Goal: Information Seeking & Learning: Compare options

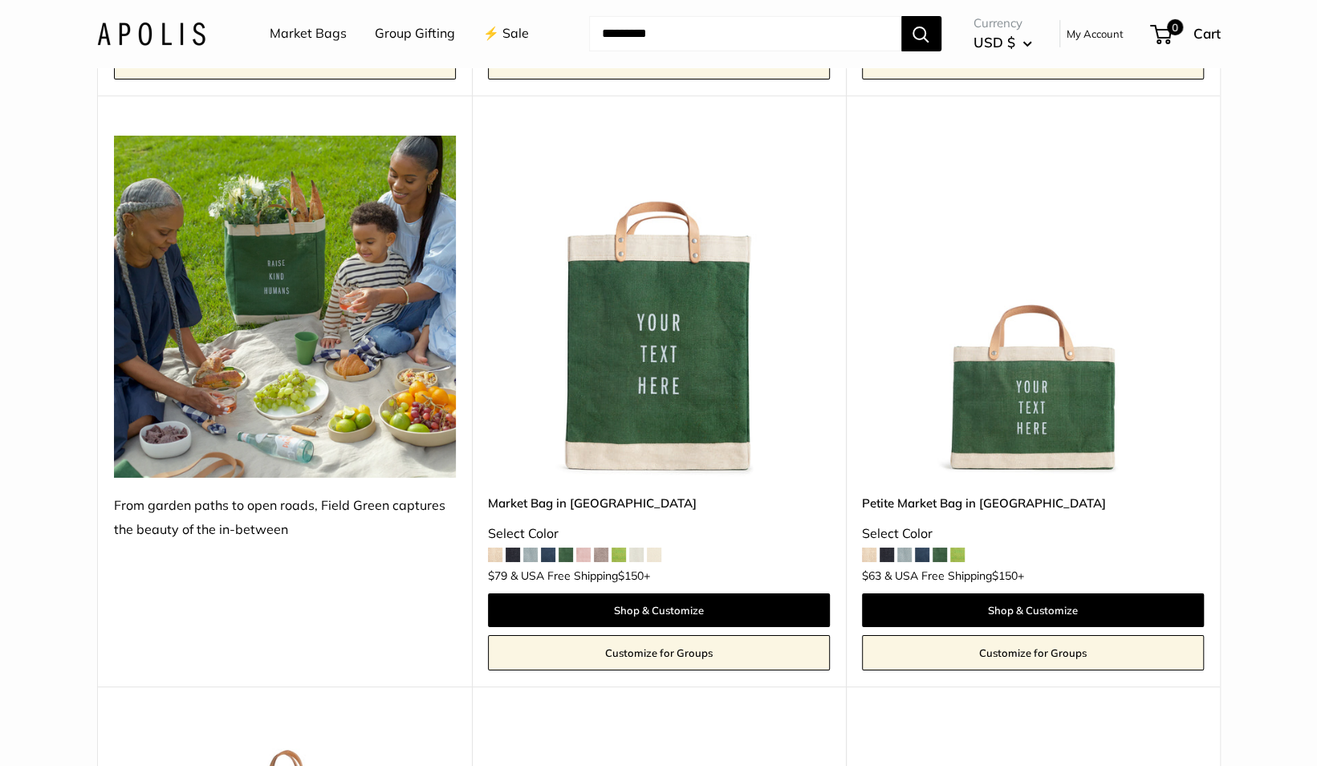
scroll to position [3681, 0]
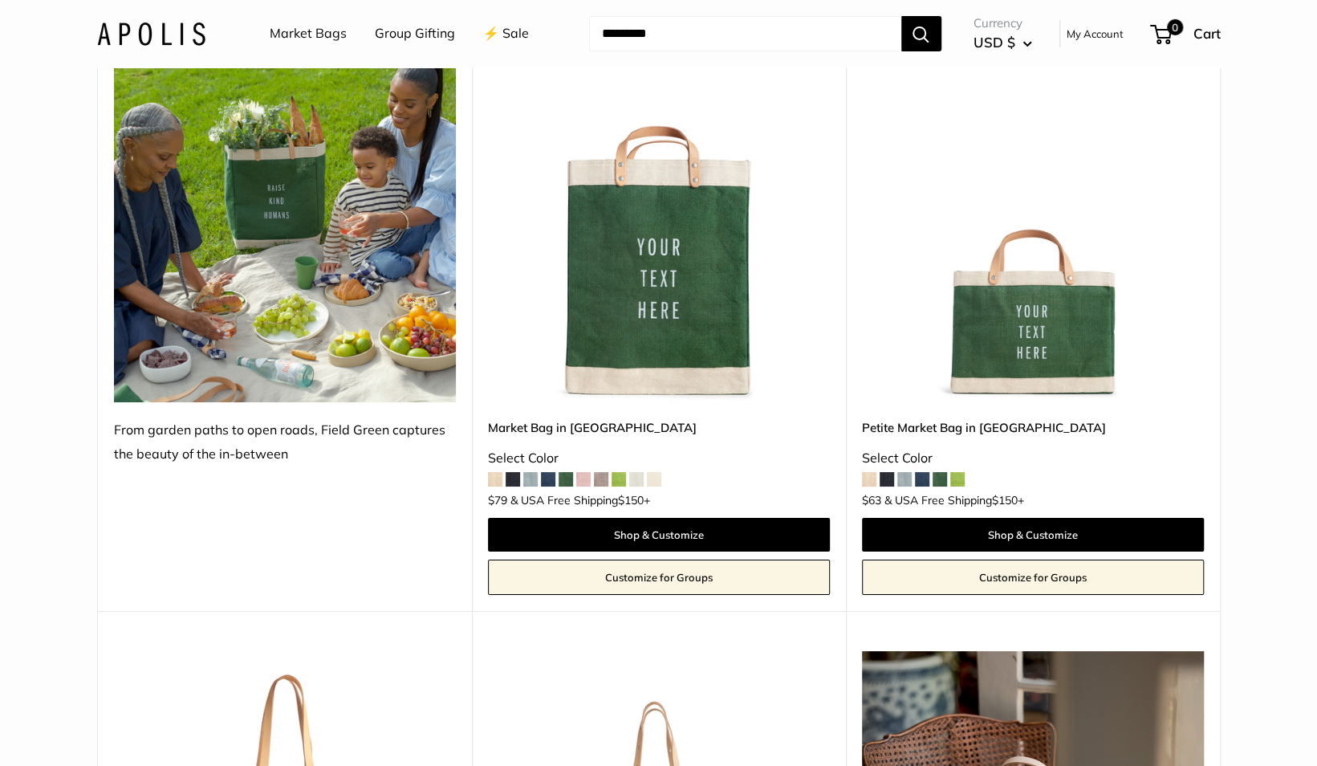
click at [0, 0] on img at bounding box center [0, 0] width 0 height 0
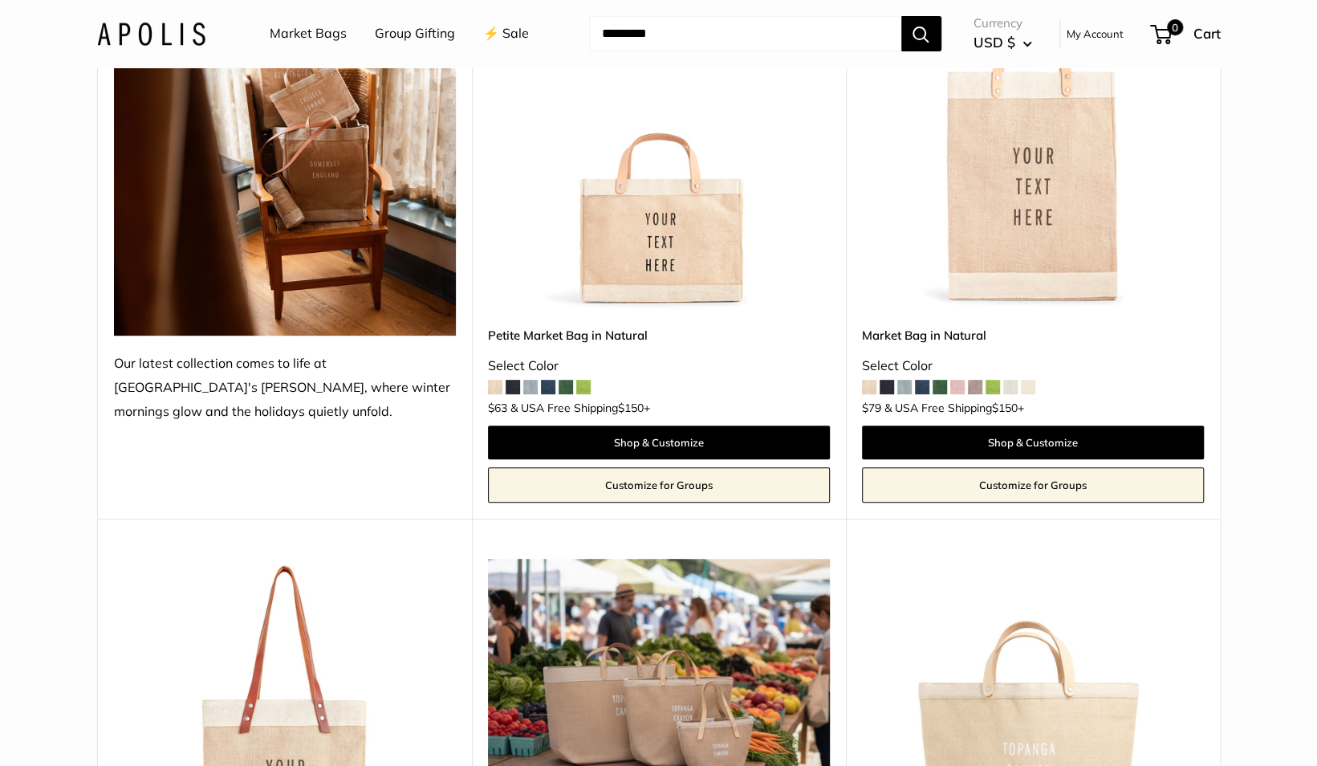
scroll to position [355, 0]
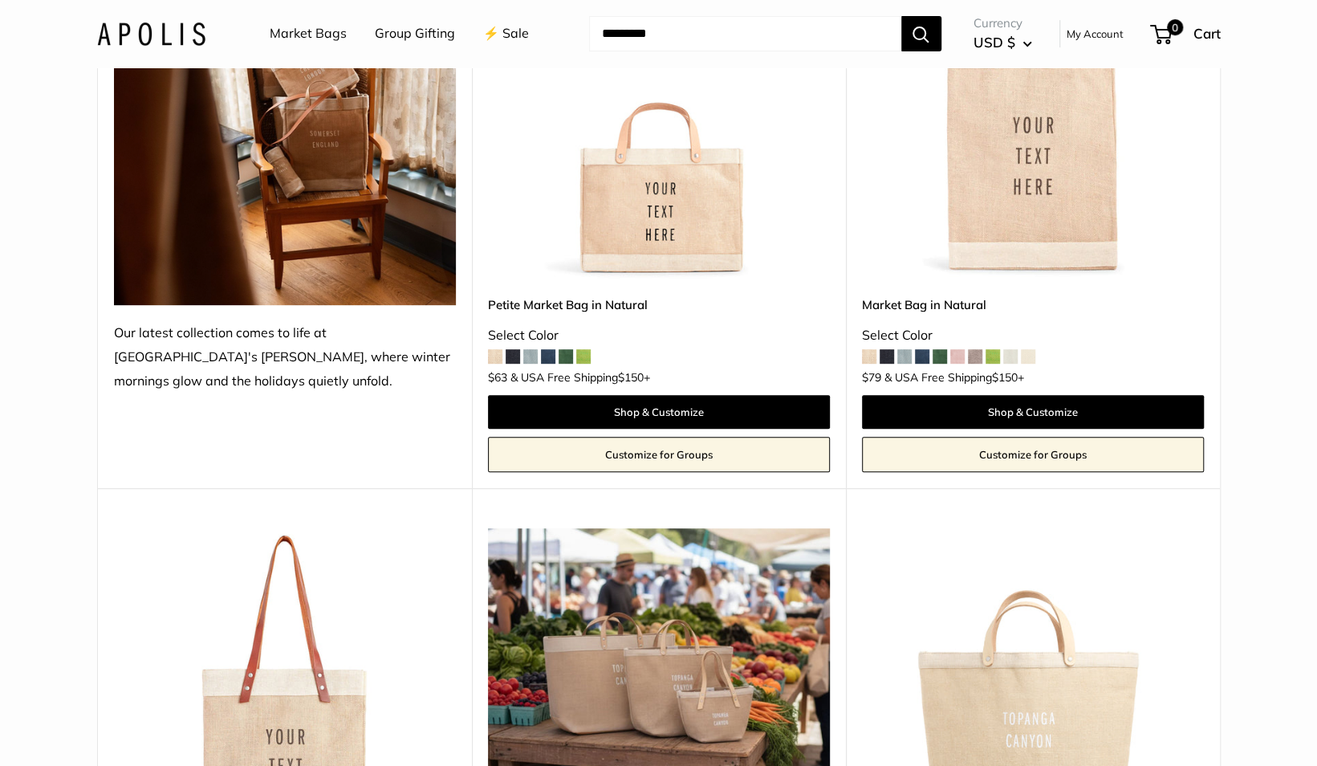
click at [549, 353] on span at bounding box center [548, 356] width 14 height 14
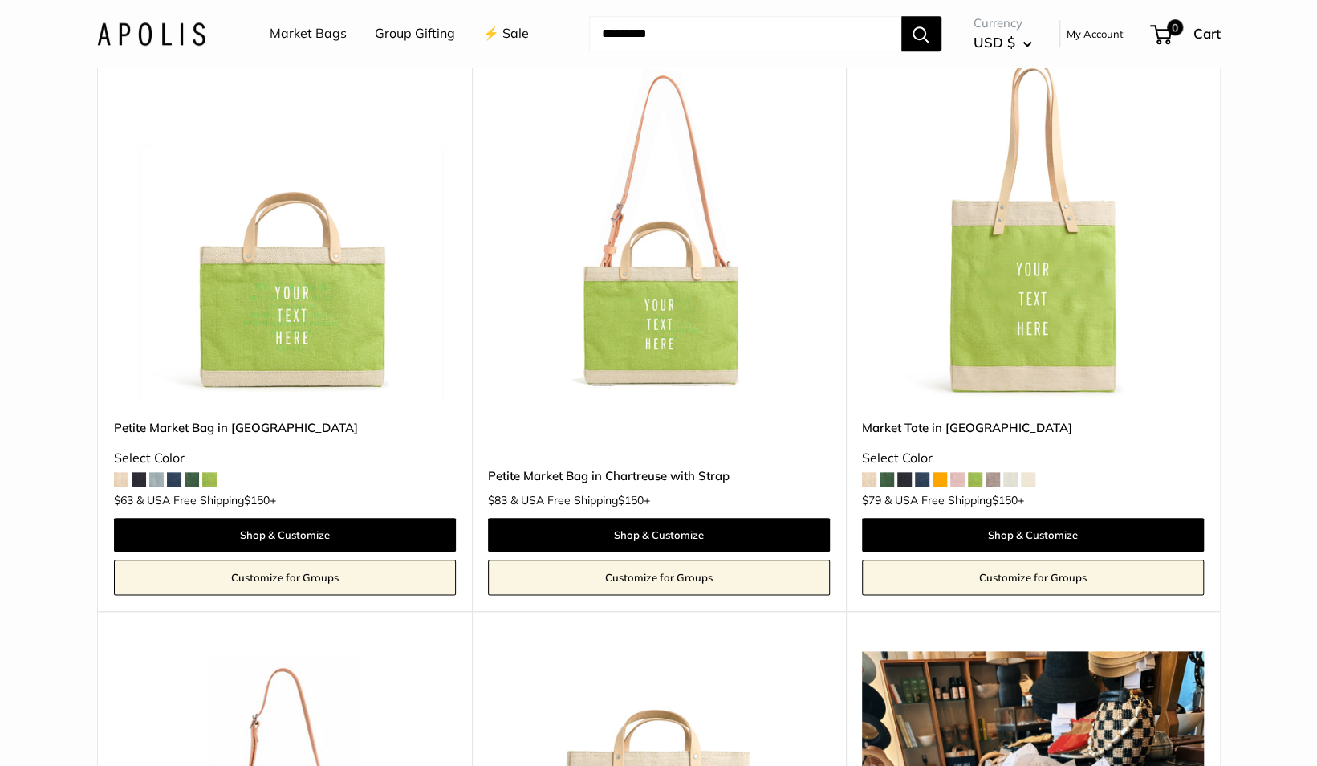
scroll to position [4861, 0]
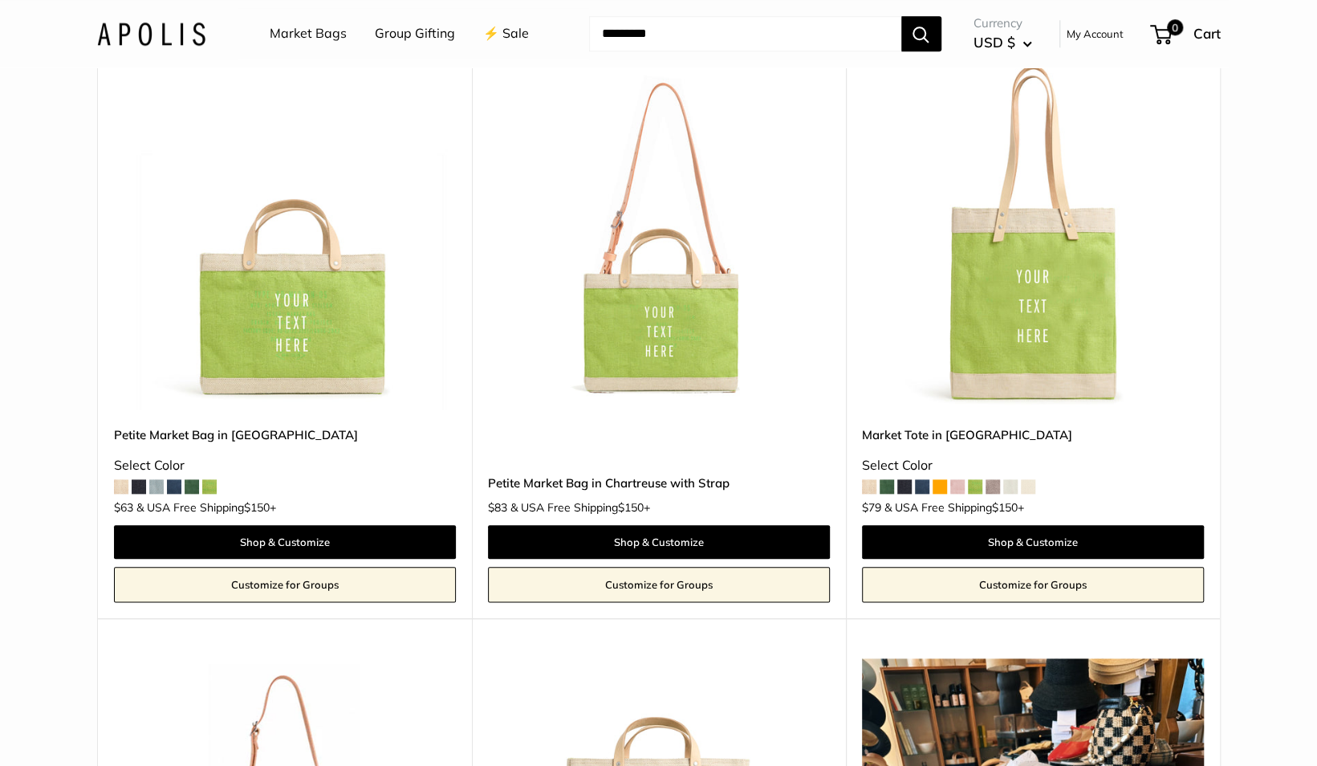
click at [0, 0] on img at bounding box center [0, 0] width 0 height 0
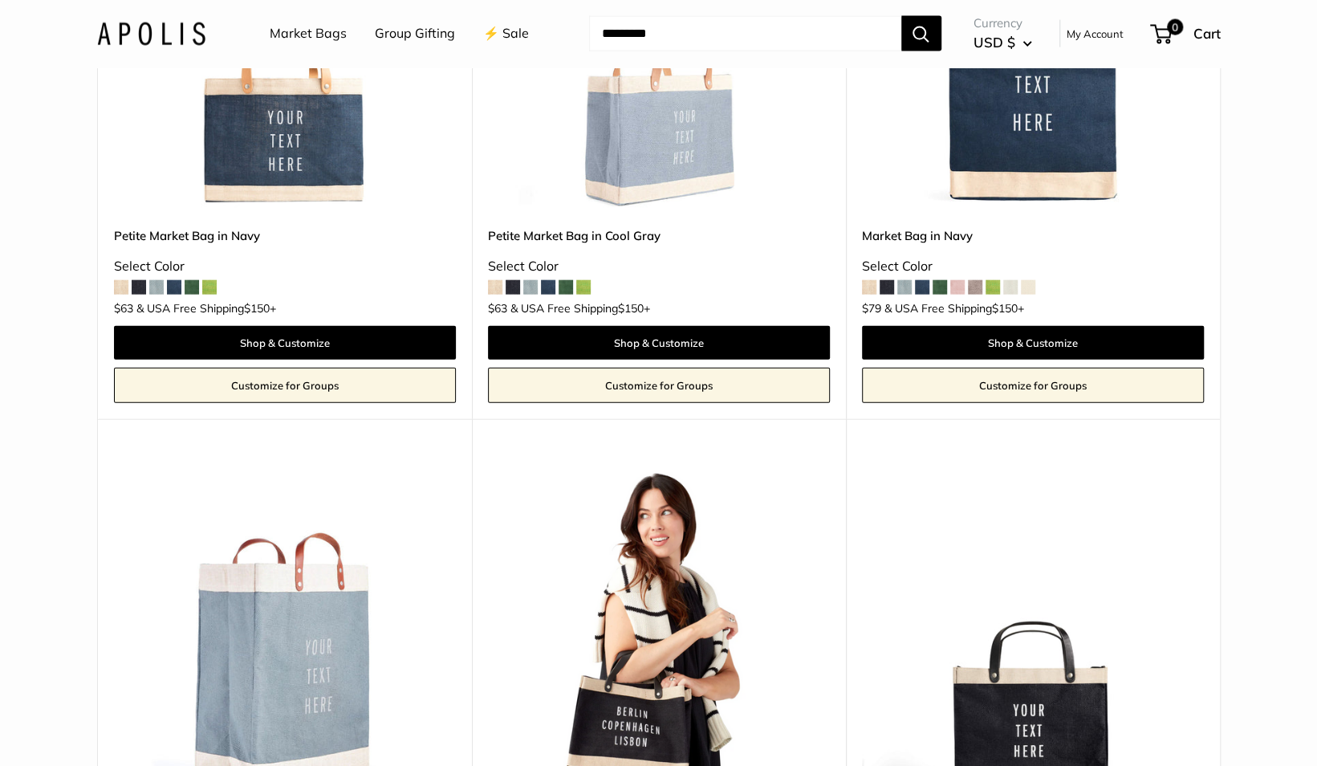
scroll to position [6259, 0]
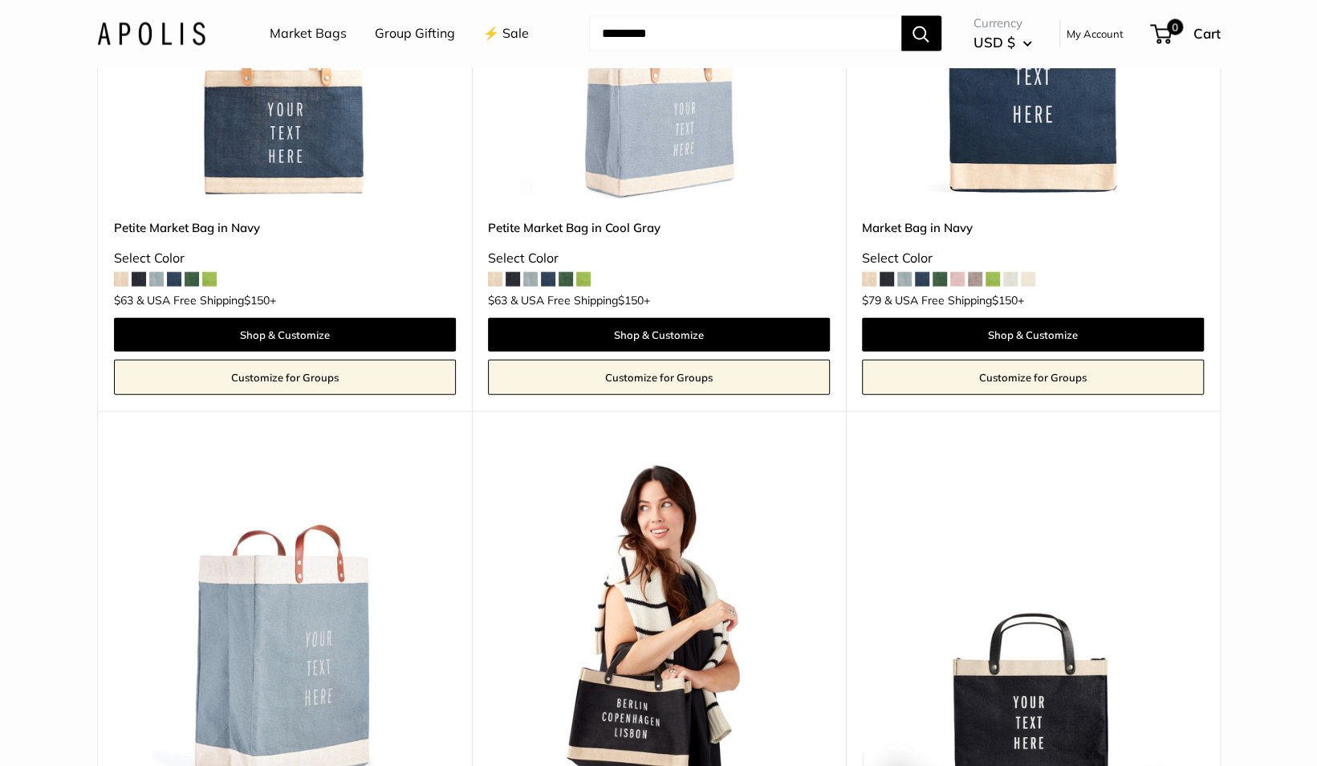
click at [547, 274] on span at bounding box center [548, 279] width 14 height 14
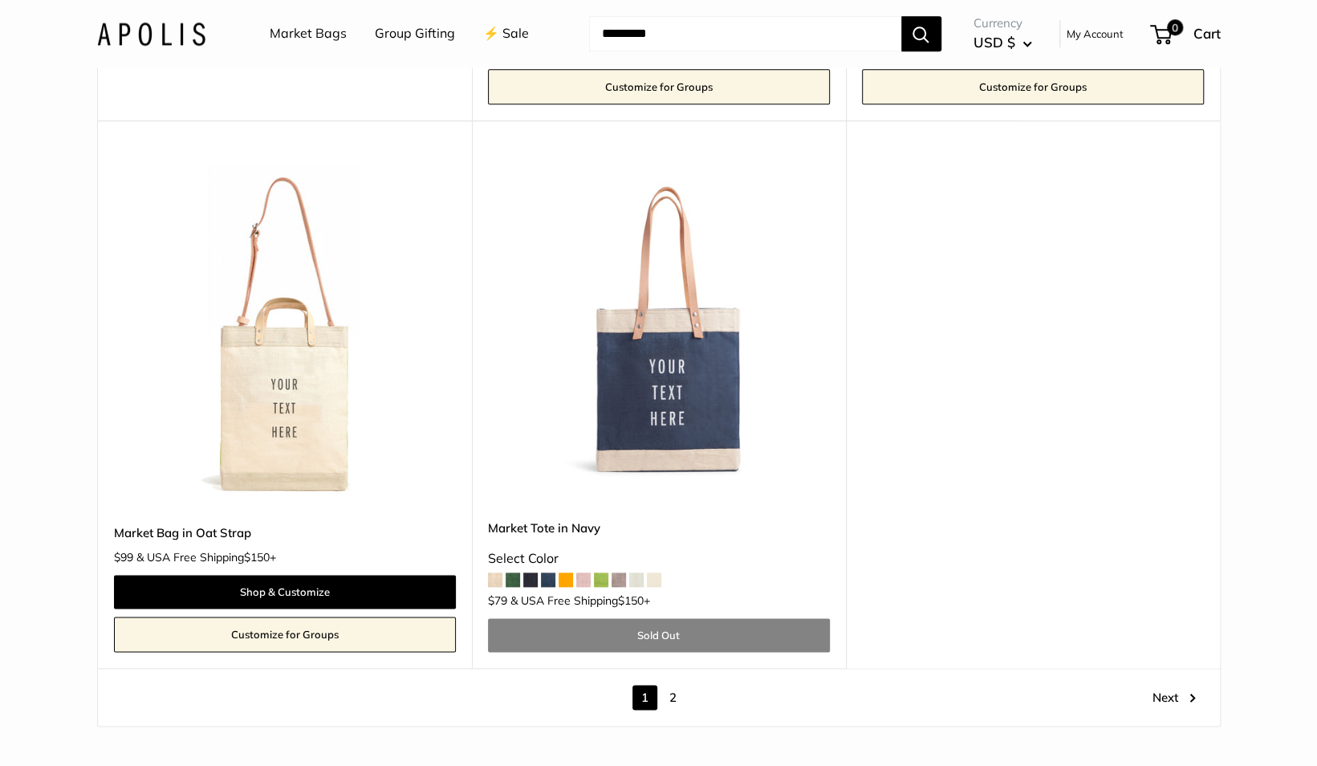
scroll to position [9161, 0]
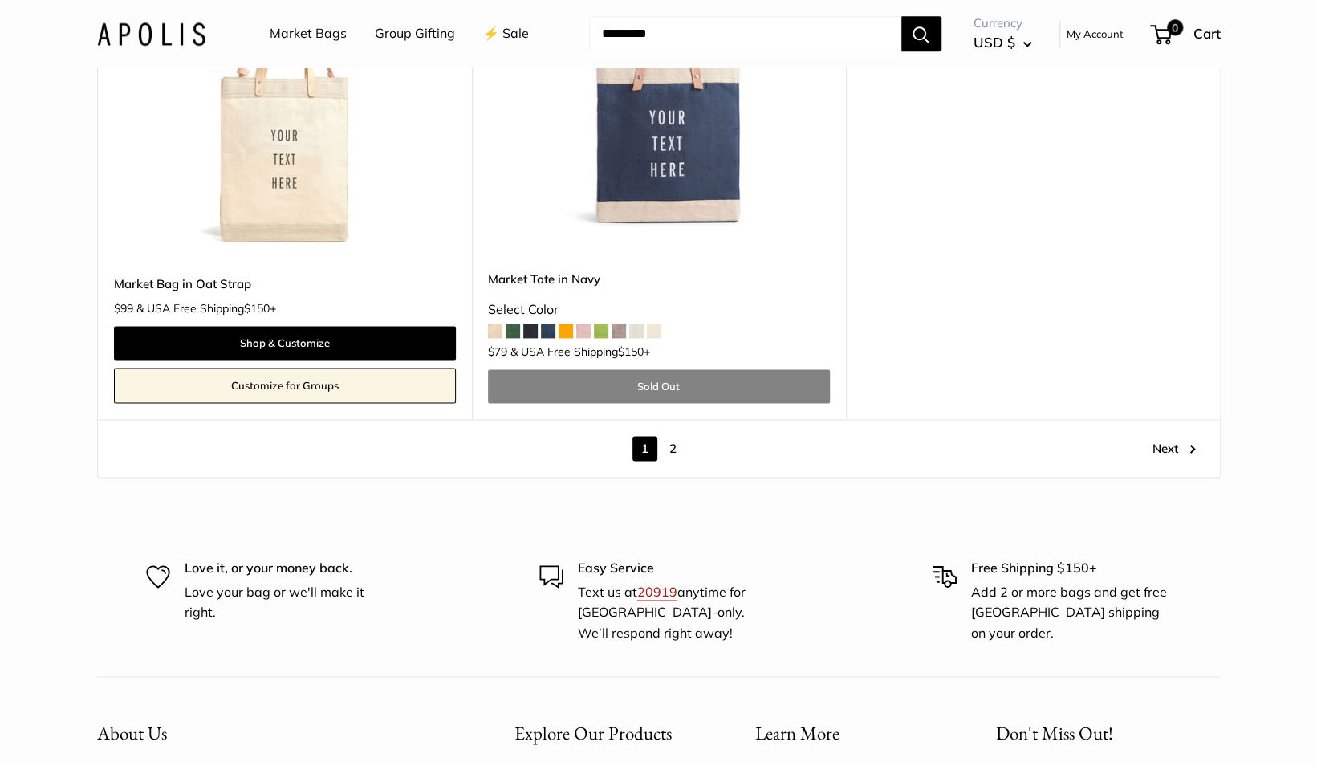
click at [672, 444] on link "2" at bounding box center [673, 448] width 25 height 25
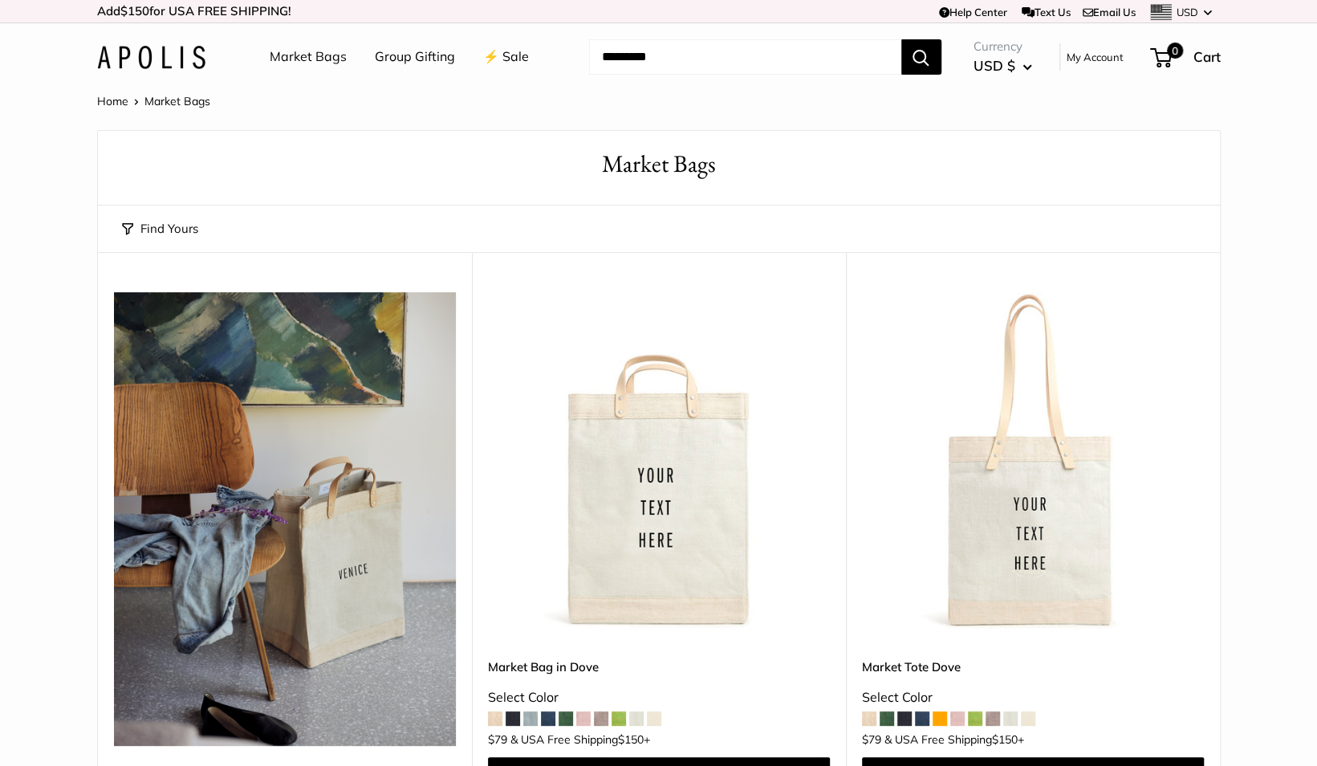
scroll to position [42, 0]
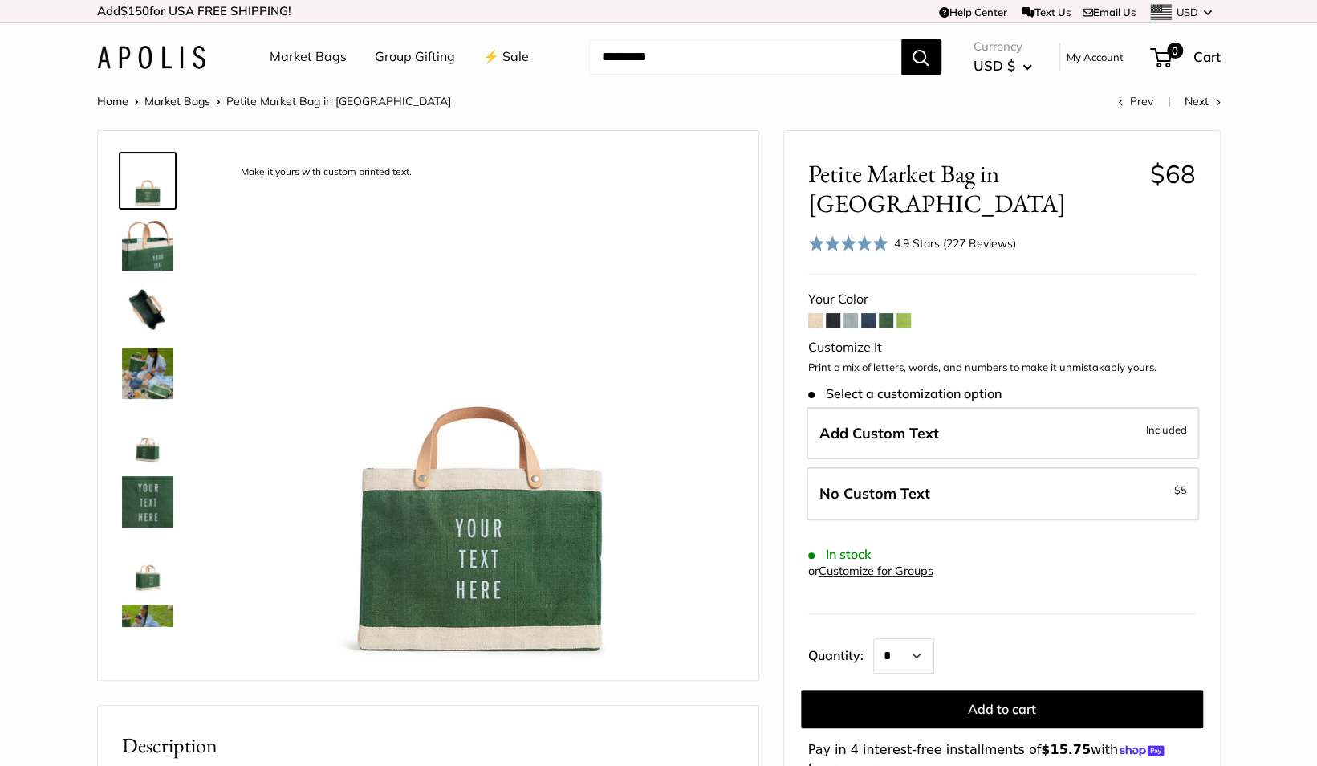
click at [868, 313] on span at bounding box center [868, 320] width 14 height 14
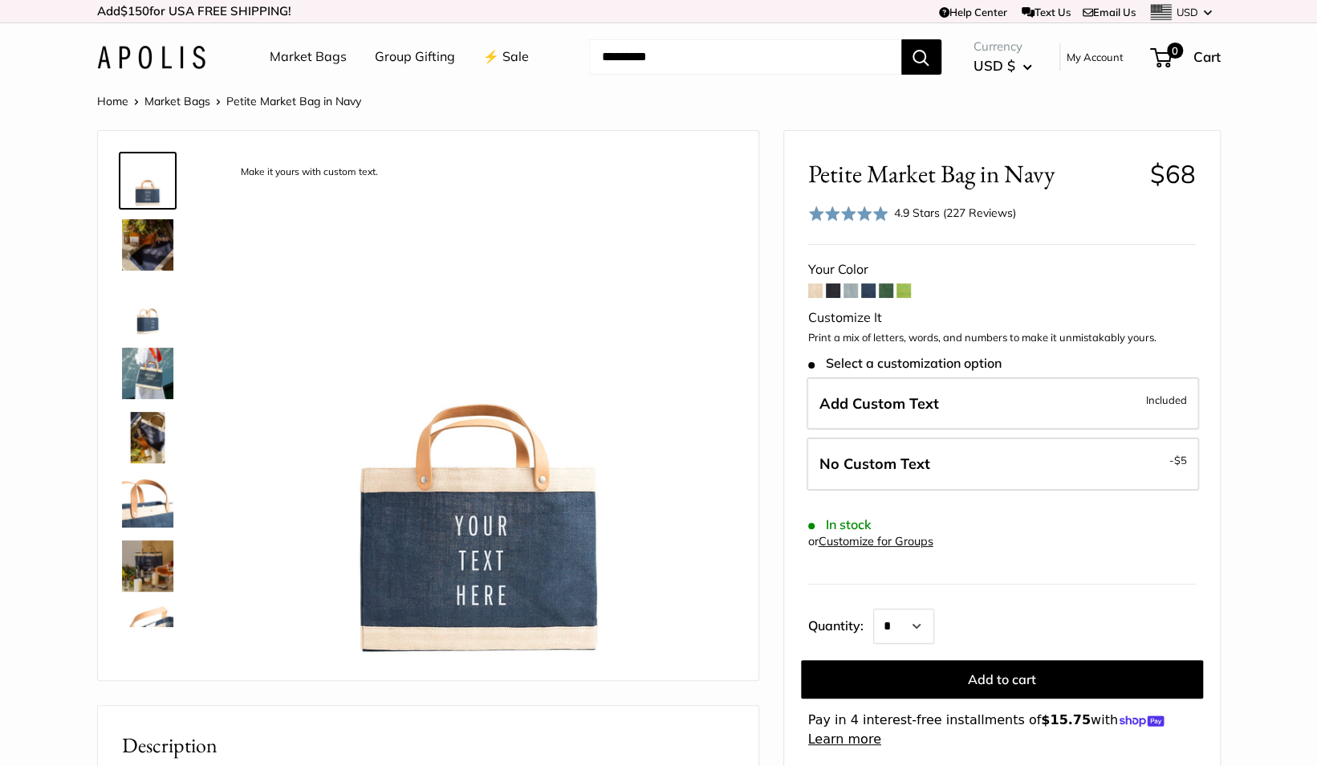
click at [888, 289] on span at bounding box center [886, 290] width 14 height 14
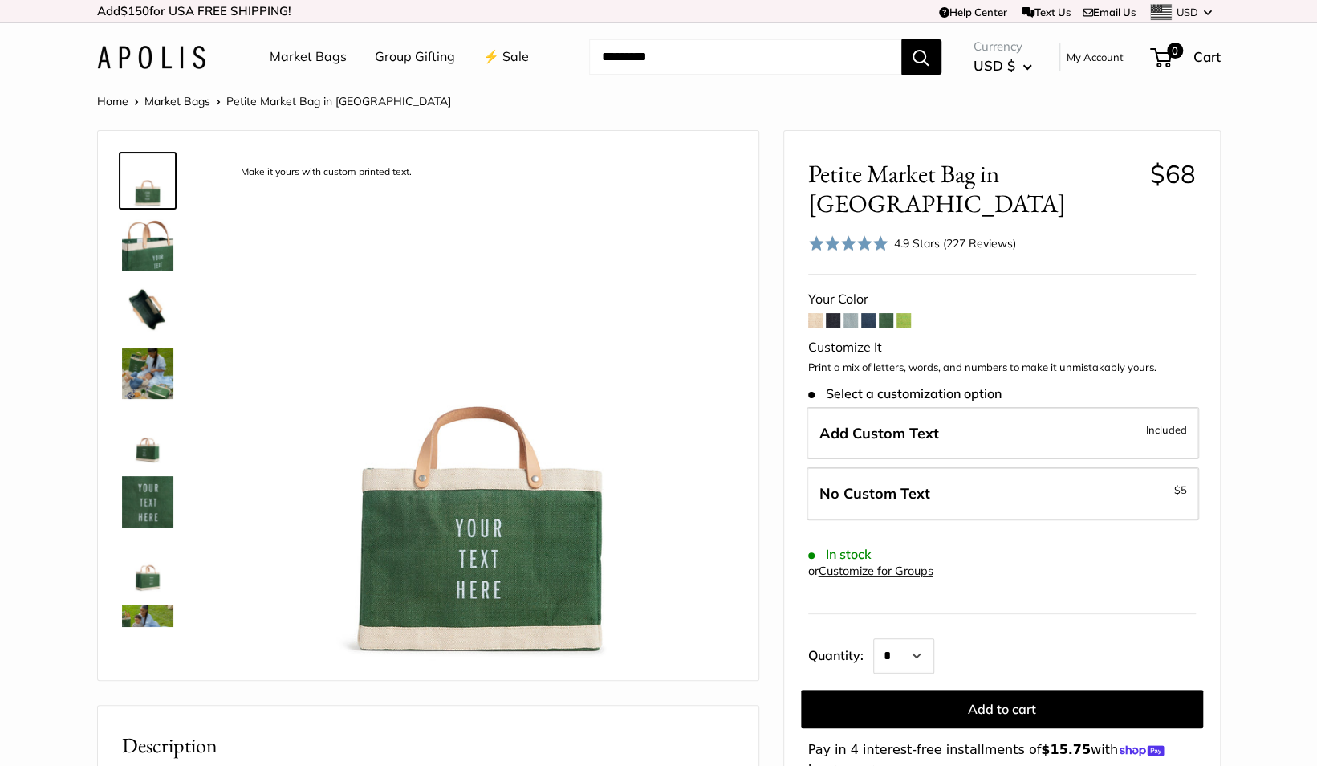
click at [830, 313] on span at bounding box center [833, 320] width 14 height 14
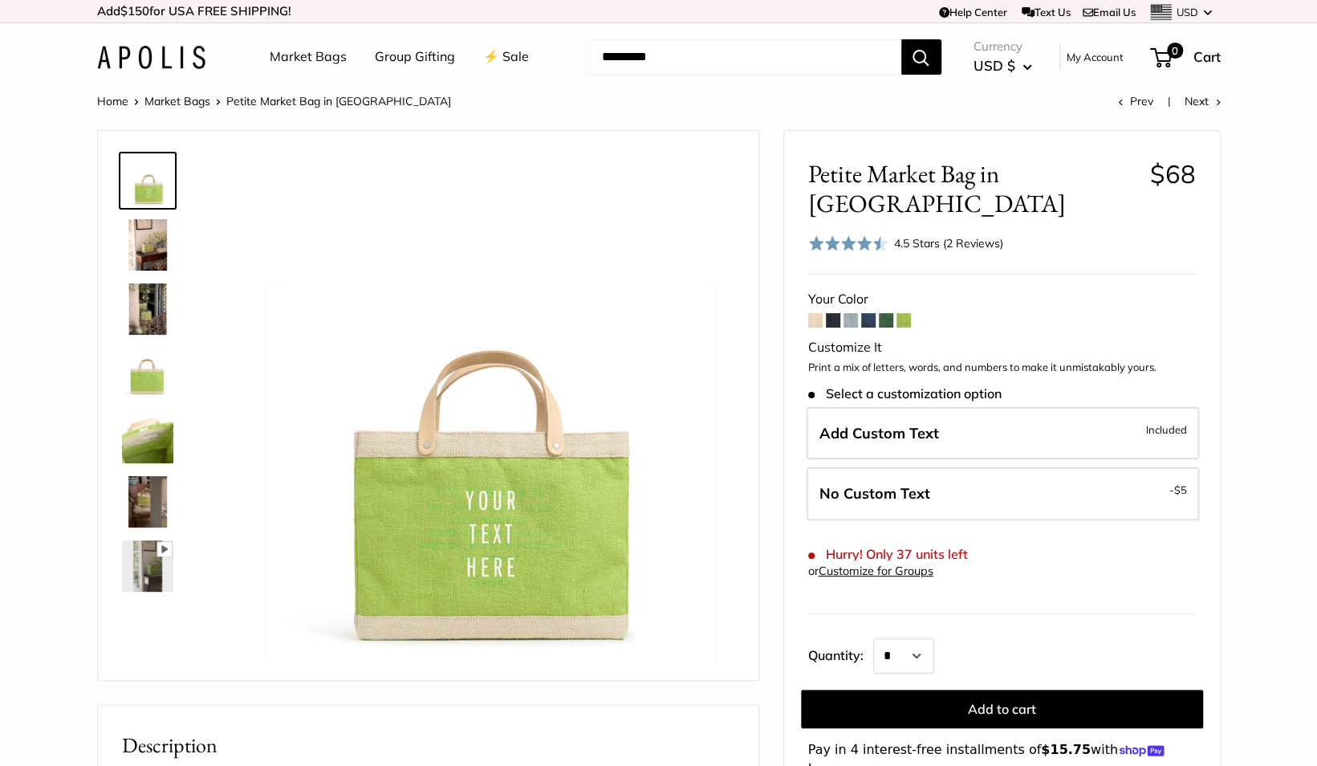
click at [868, 313] on span at bounding box center [868, 320] width 14 height 14
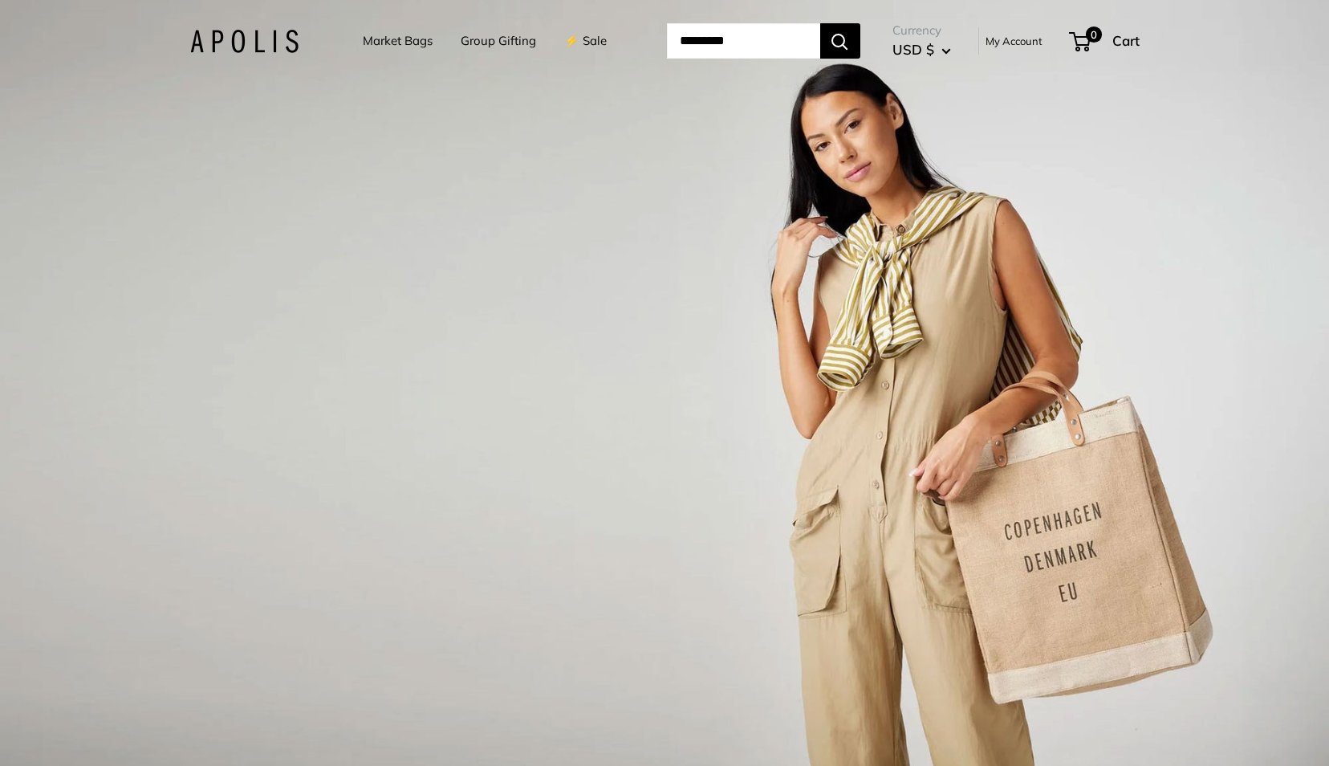
click at [366, 45] on link "Market Bags" at bounding box center [398, 41] width 70 height 22
